Goal: Task Accomplishment & Management: Manage account settings

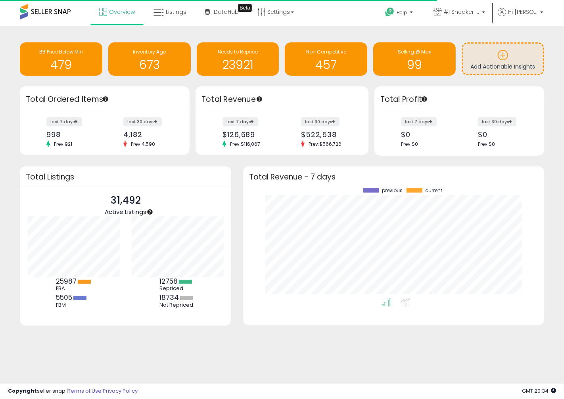
scroll to position [79, 103]
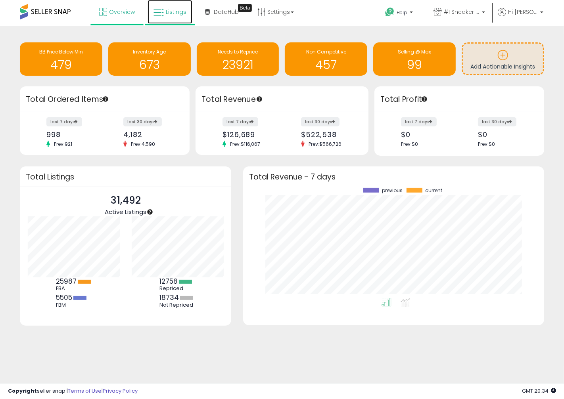
click at [172, 18] on link "Listings" at bounding box center [169, 12] width 45 height 24
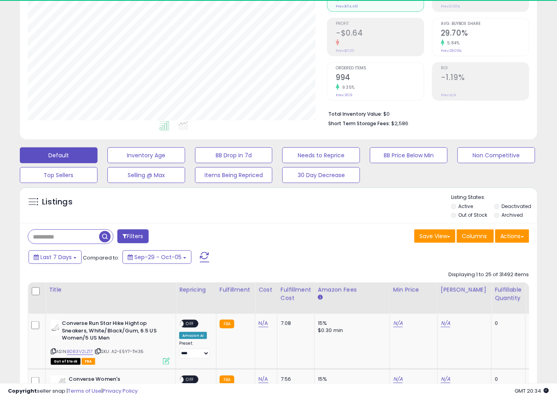
scroll to position [163, 299]
click at [459, 211] on li "Active" at bounding box center [472, 207] width 42 height 9
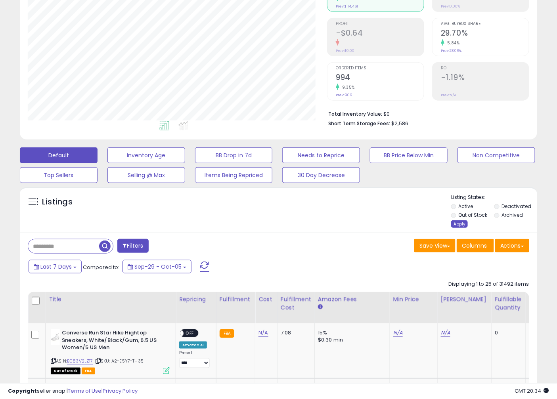
click at [463, 225] on div "Apply" at bounding box center [459, 224] width 17 height 8
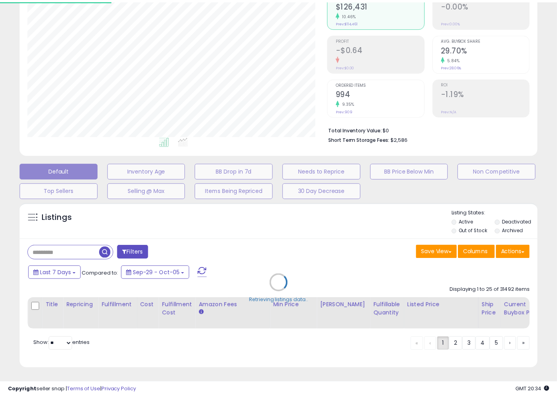
scroll to position [163, 303]
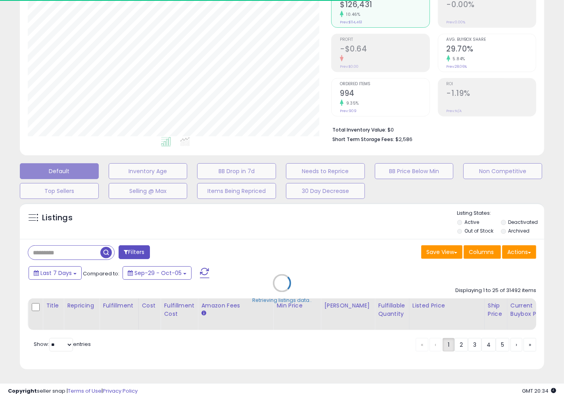
click at [85, 249] on div "Retrieving listings data.." at bounding box center [282, 289] width 536 height 180
click at [83, 248] on div "Retrieving listings data.." at bounding box center [282, 289] width 536 height 180
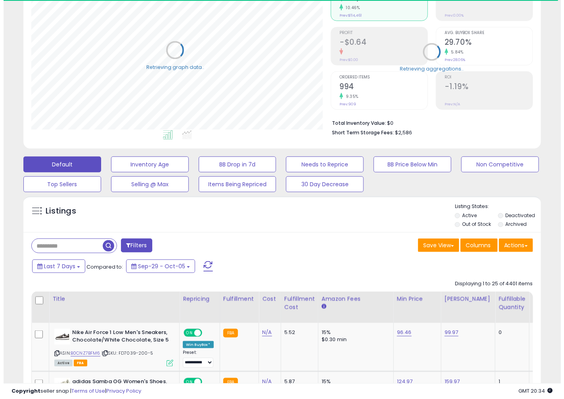
scroll to position [396275, 396138]
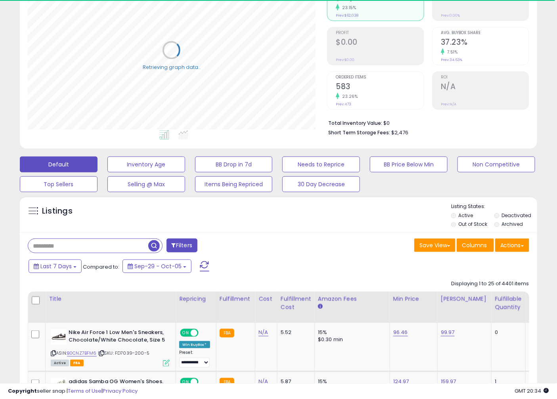
click at [83, 248] on input "text" at bounding box center [88, 246] width 120 height 14
paste input "******"
type input "******"
click at [163, 247] on div "****** Filters" at bounding box center [150, 247] width 257 height 16
click at [157, 247] on span "button" at bounding box center [153, 245] width 11 height 11
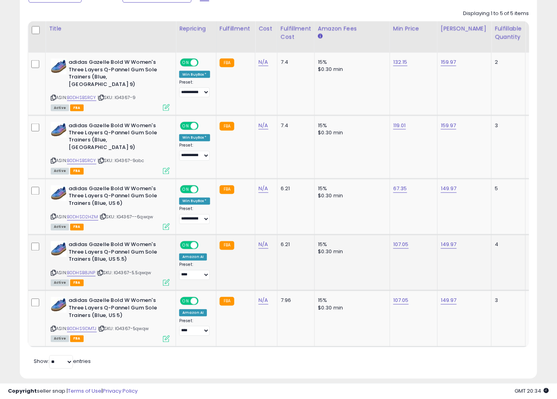
scroll to position [163, 299]
click at [400, 241] on link "107.05" at bounding box center [400, 245] width 15 height 8
drag, startPoint x: 381, startPoint y: 205, endPoint x: 208, endPoint y: 205, distance: 172.5
click at [395, 185] on link "67.35" at bounding box center [400, 189] width 14 height 8
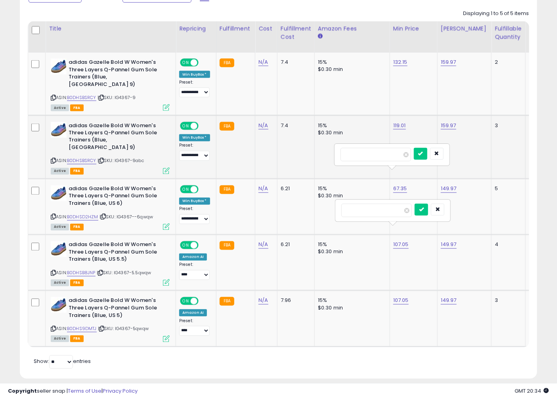
drag, startPoint x: 387, startPoint y: 153, endPoint x: 229, endPoint y: 149, distance: 157.8
type input "******"
click at [427, 157] on button "submit" at bounding box center [420, 154] width 13 height 12
click at [428, 204] on button "submit" at bounding box center [421, 210] width 13 height 12
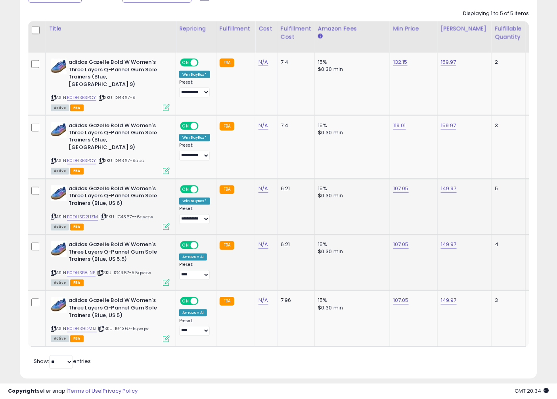
scroll to position [261, 0]
